Goal: Navigation & Orientation: Find specific page/section

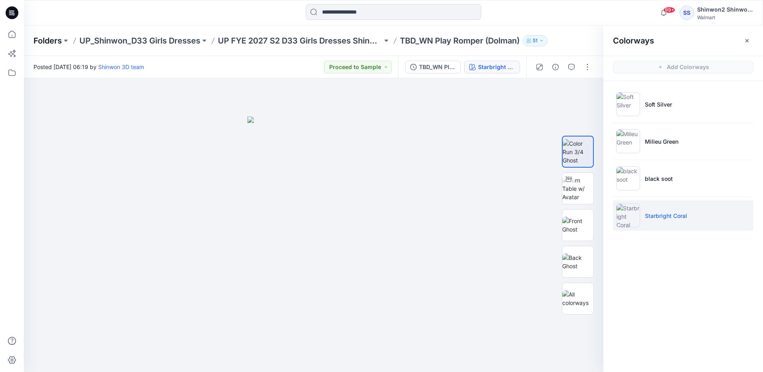
click at [45, 41] on p "Folders" at bounding box center [48, 40] width 28 height 11
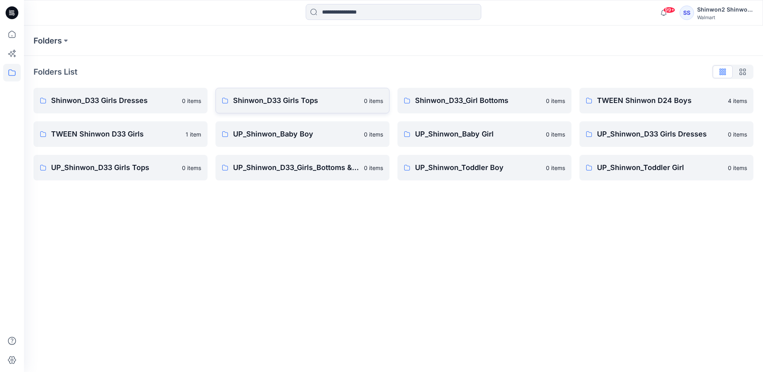
click at [279, 106] on link "Shinwon_D33 Girls Tops 0 items" at bounding box center [303, 101] width 174 height 26
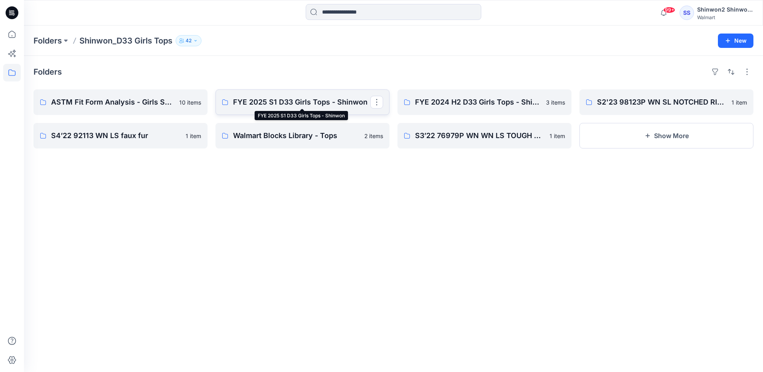
click at [249, 101] on p "FYE 2025 S1 D33 Girls Tops - Shinwon" at bounding box center [301, 102] width 137 height 11
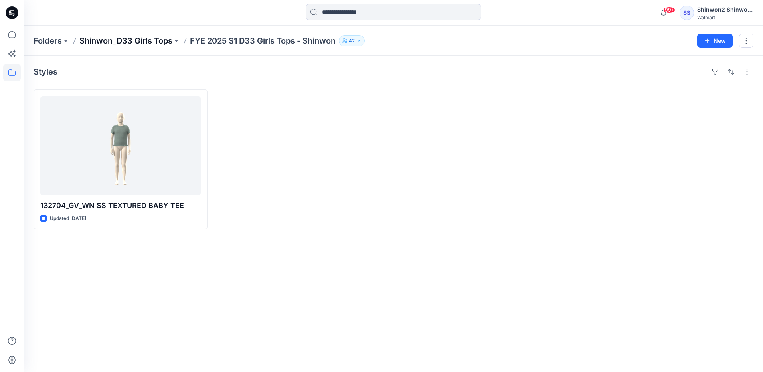
click at [135, 42] on p "Shinwon_D33 Girls Tops" at bounding box center [125, 40] width 93 height 11
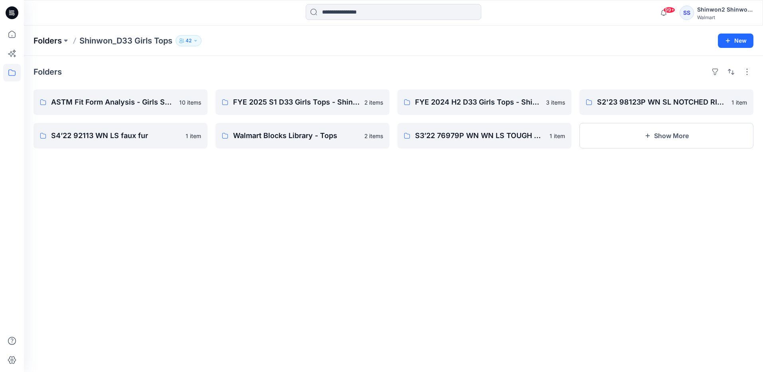
click at [51, 40] on p "Folders" at bounding box center [48, 40] width 28 height 11
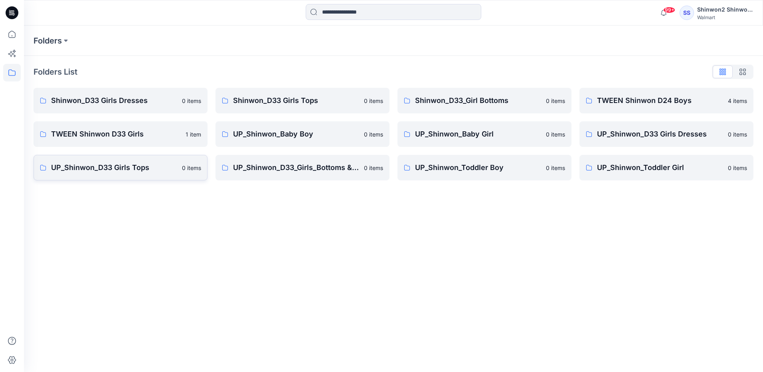
click at [91, 171] on p "UP_Shinwon_D33 Girls Tops" at bounding box center [114, 167] width 126 height 11
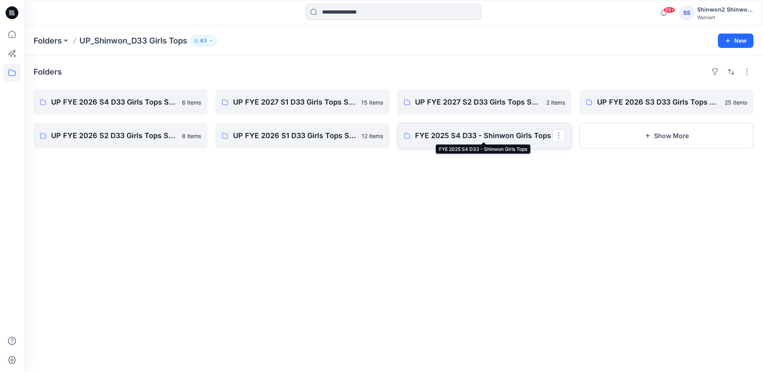
click at [440, 138] on p "FYE 2025 S4 D33 - Shinwon Girls Tops" at bounding box center [483, 135] width 137 height 11
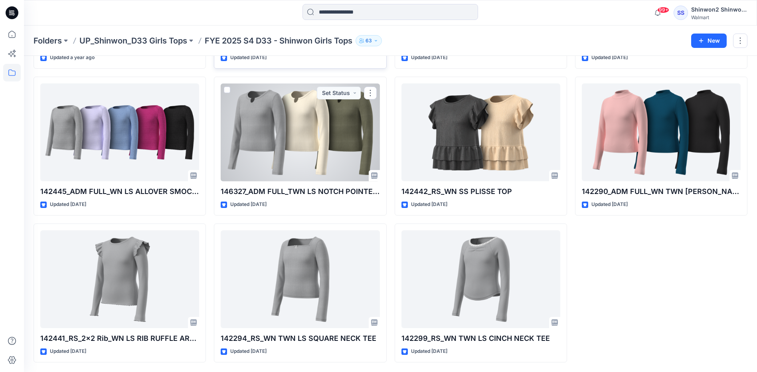
scroll to position [40, 0]
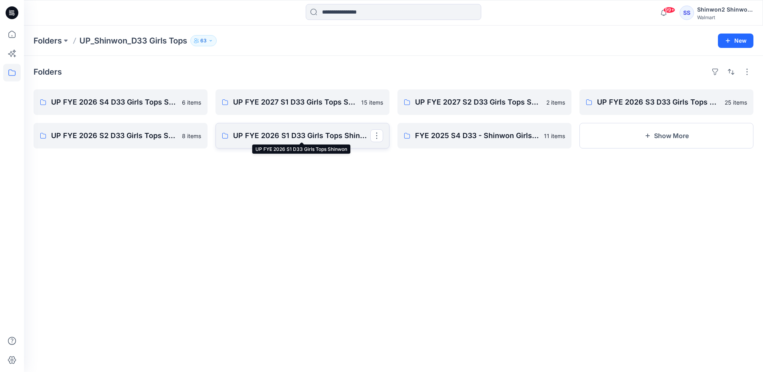
click at [265, 134] on p "UP FYE 2026 S1 D33 Girls Tops Shinwon" at bounding box center [301, 135] width 137 height 11
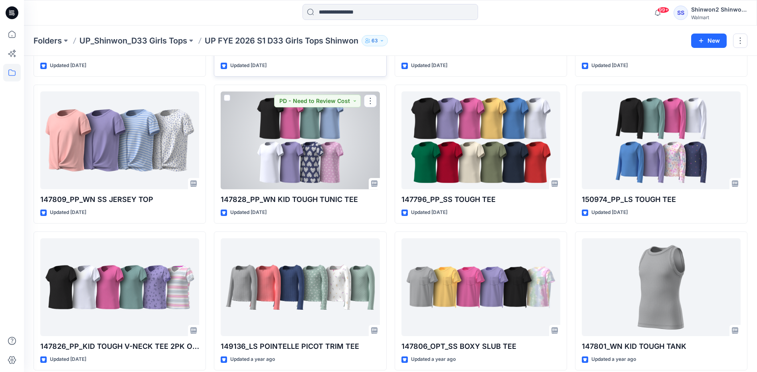
scroll to position [160, 0]
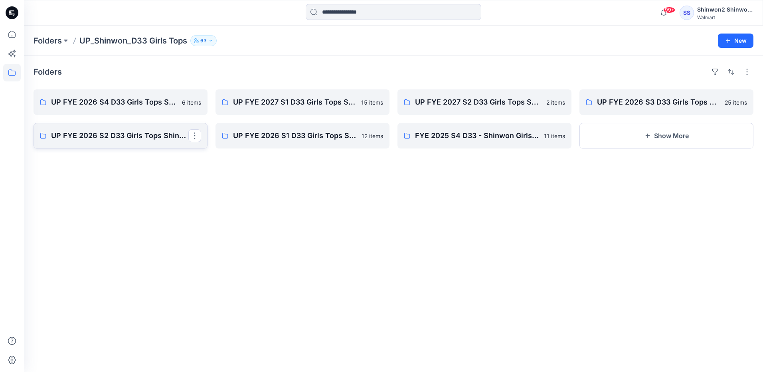
click at [137, 138] on p "UP FYE 2026 S2 D33 Girls Tops Shinwon" at bounding box center [119, 135] width 137 height 11
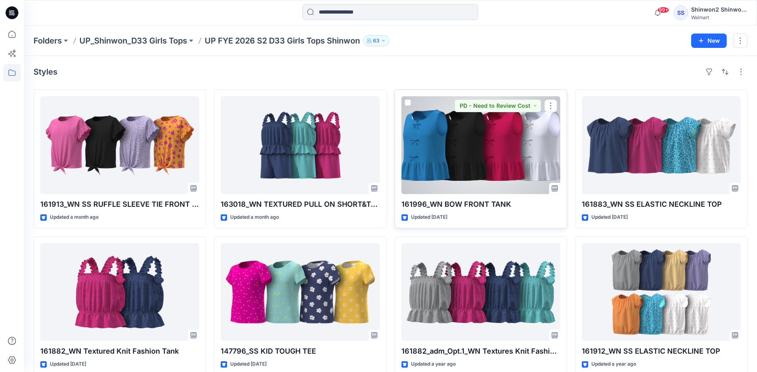
scroll to position [13, 0]
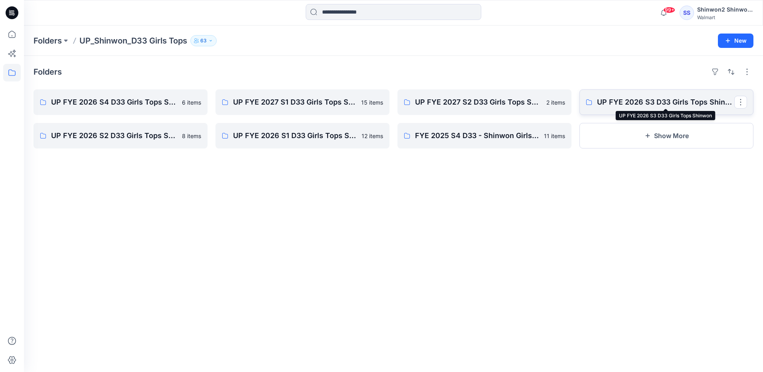
click at [657, 105] on p "UP FYE 2026 S3 D33 Girls Tops Shinwon" at bounding box center [665, 102] width 137 height 11
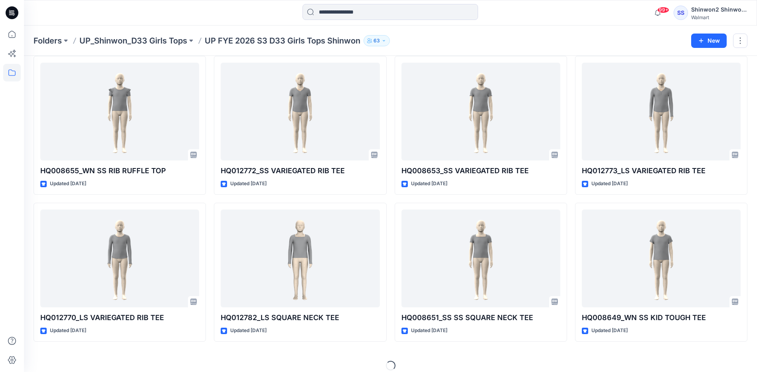
scroll to position [629, 0]
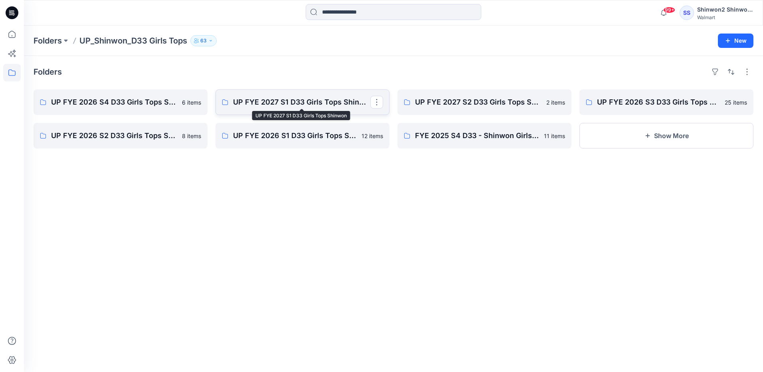
click at [297, 102] on p "UP FYE 2027 S1 D33 Girls Tops Shinwon" at bounding box center [301, 102] width 137 height 11
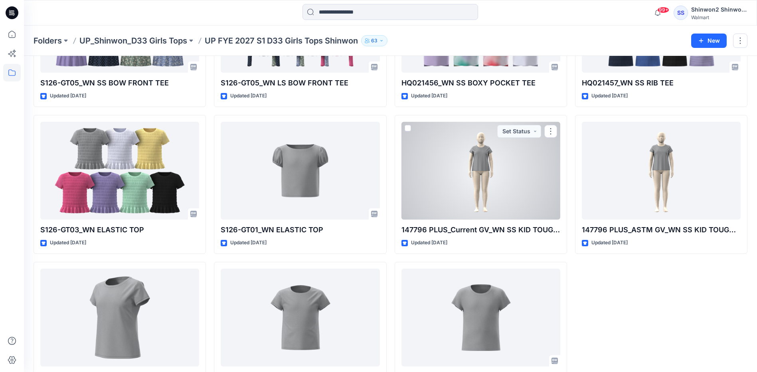
scroll to position [307, 0]
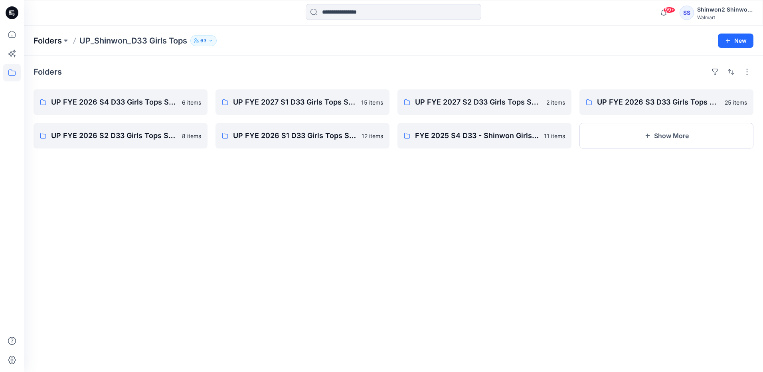
click at [54, 41] on p "Folders" at bounding box center [48, 40] width 28 height 11
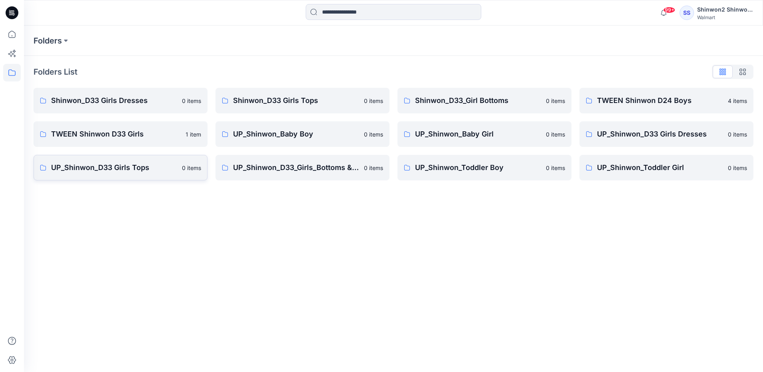
click at [96, 170] on p "UP_Shinwon_D33 Girls Tops" at bounding box center [114, 167] width 126 height 11
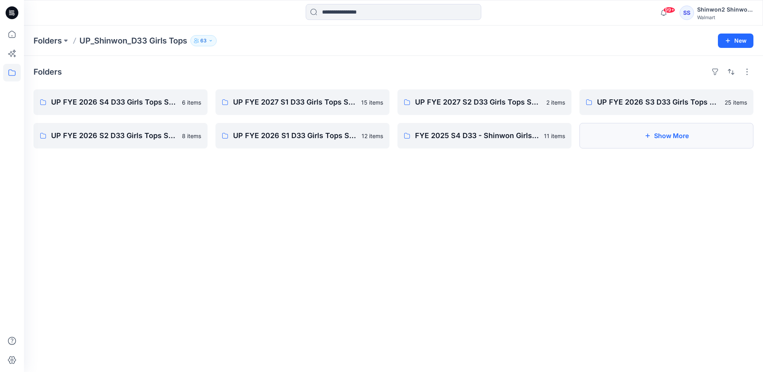
click at [679, 135] on button "Show More" at bounding box center [667, 136] width 174 height 26
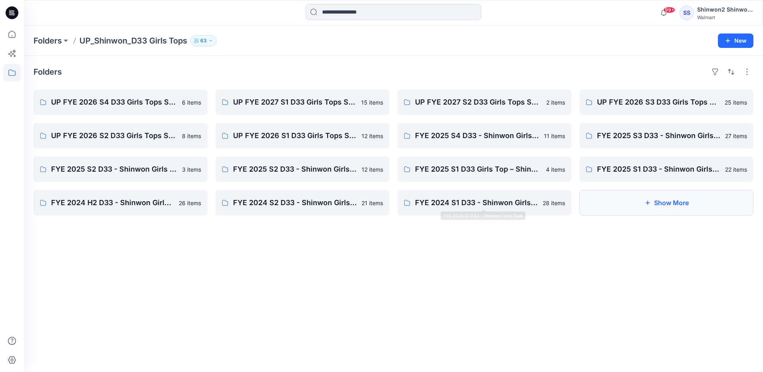
click at [643, 204] on button "Show More" at bounding box center [667, 203] width 174 height 26
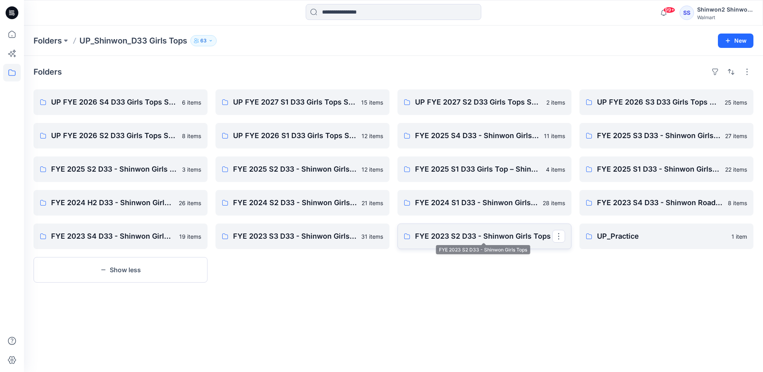
click at [452, 236] on p "FYE 2023 S2 D33 - Shinwon Girls Tops" at bounding box center [483, 236] width 137 height 11
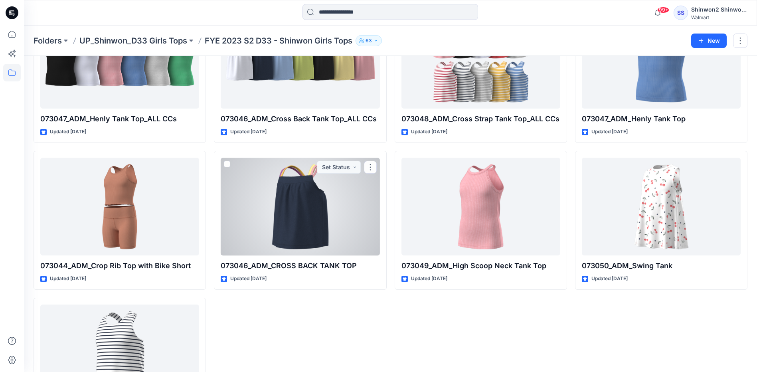
scroll to position [428, 0]
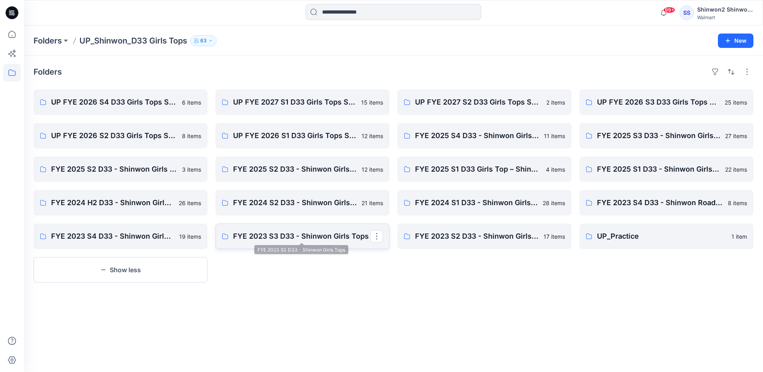
click at [325, 239] on p "FYE 2023 S3 D33 - Shinwon Girls Tops" at bounding box center [301, 236] width 137 height 11
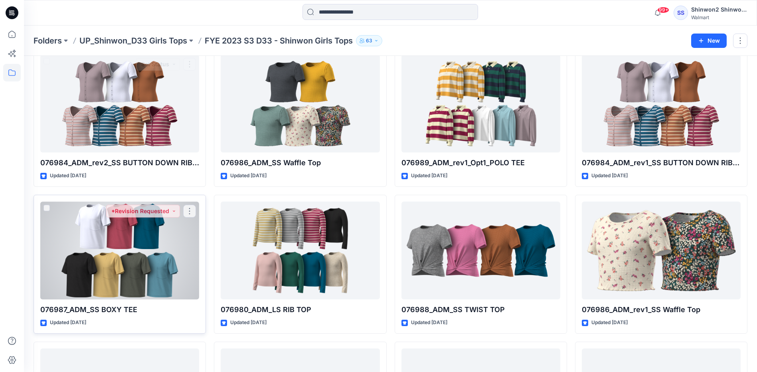
scroll to position [308, 0]
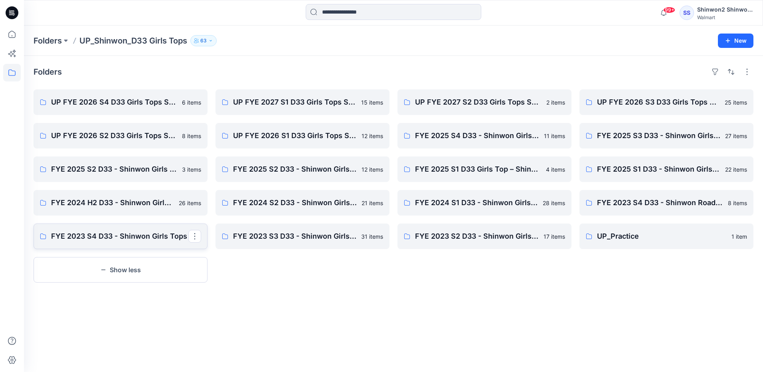
click at [135, 241] on p "FYE 2023 S4 D33 - Shinwon Girls Tops" at bounding box center [119, 236] width 137 height 11
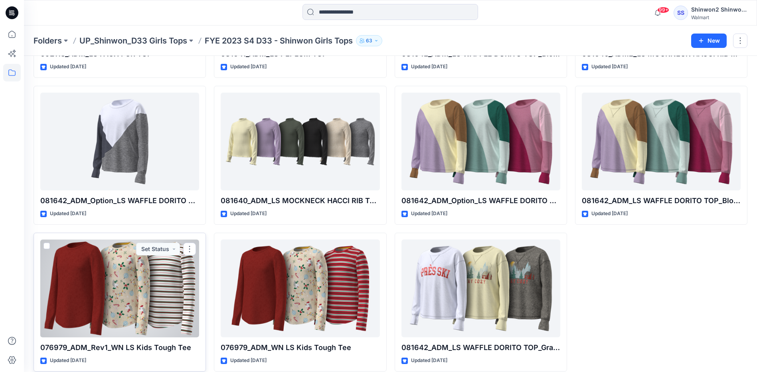
scroll to position [453, 0]
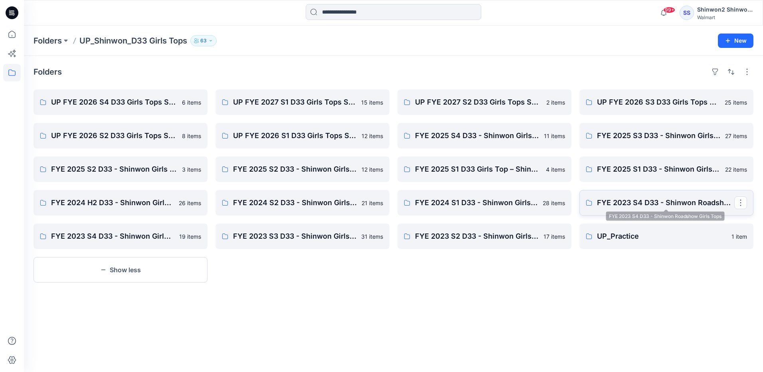
click at [645, 207] on p "FYE 2023 S4 D33 - Shinwon Roadshow Girls Tops" at bounding box center [665, 202] width 137 height 11
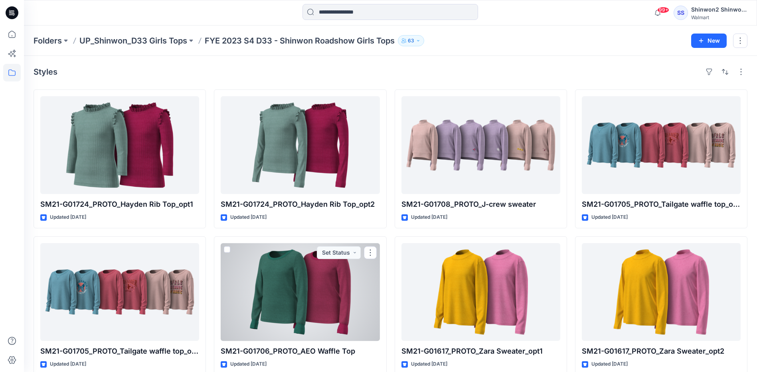
scroll to position [13, 0]
